Goal: Browse casually: Explore the website without a specific task or goal

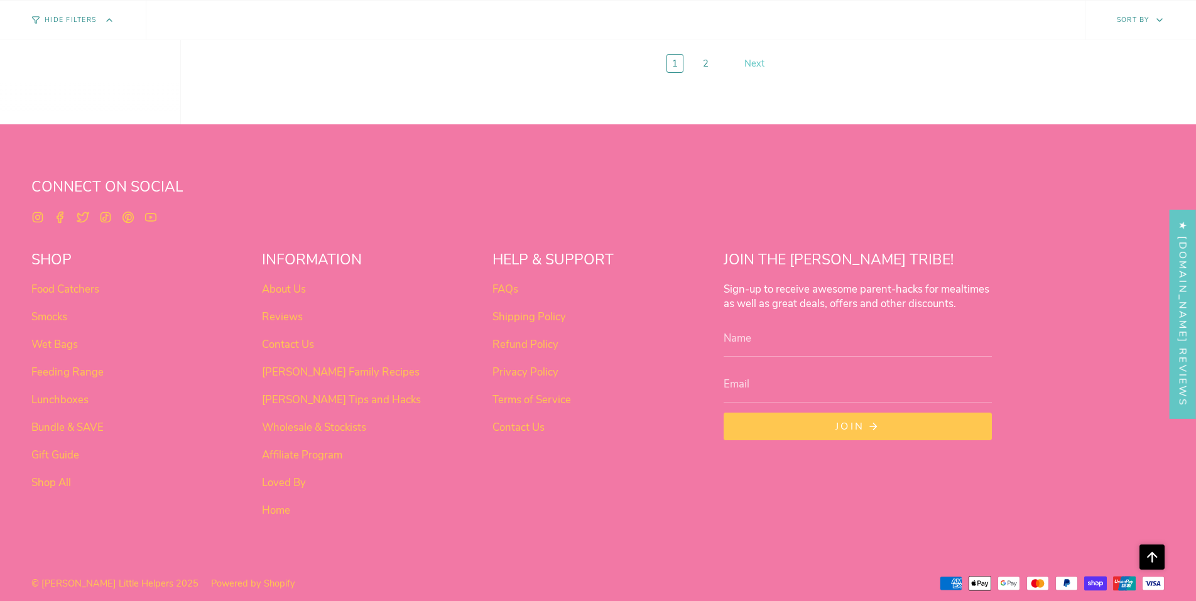
scroll to position [5875, 0]
